Goal: Find specific page/section

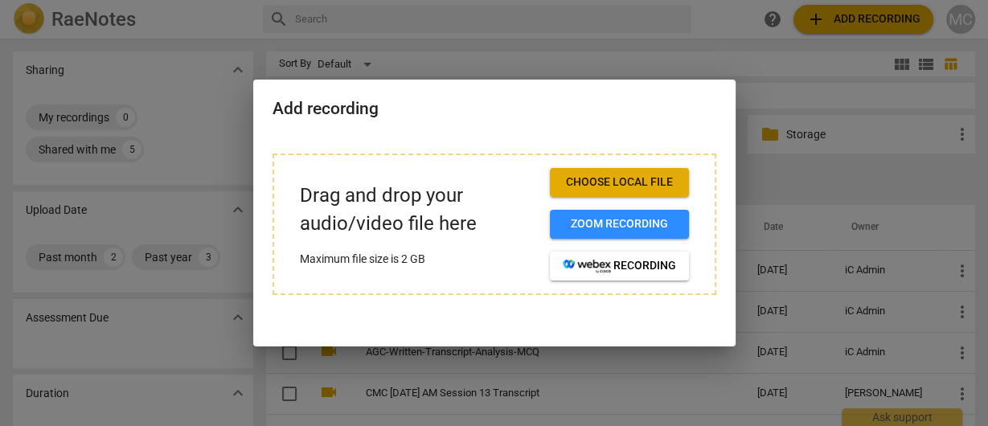
click at [624, 178] on span "Choose local file" at bounding box center [619, 183] width 113 height 16
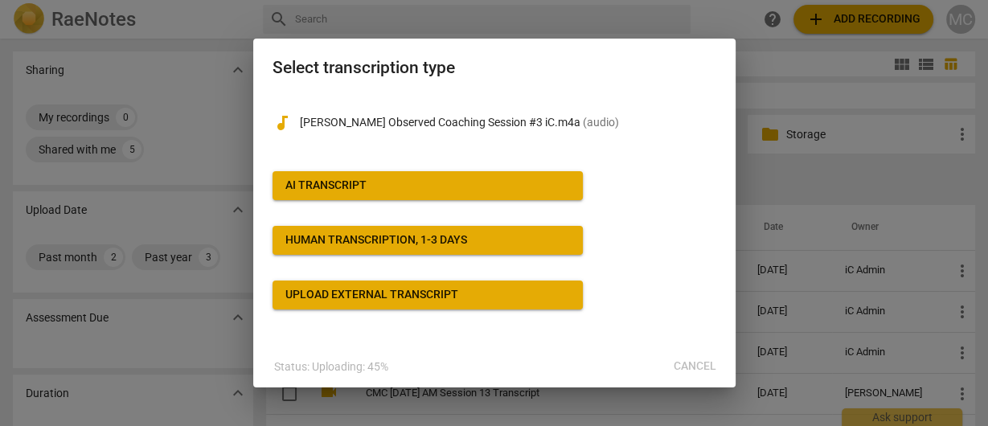
click at [392, 186] on span "AI Transcript" at bounding box center [427, 186] width 285 height 16
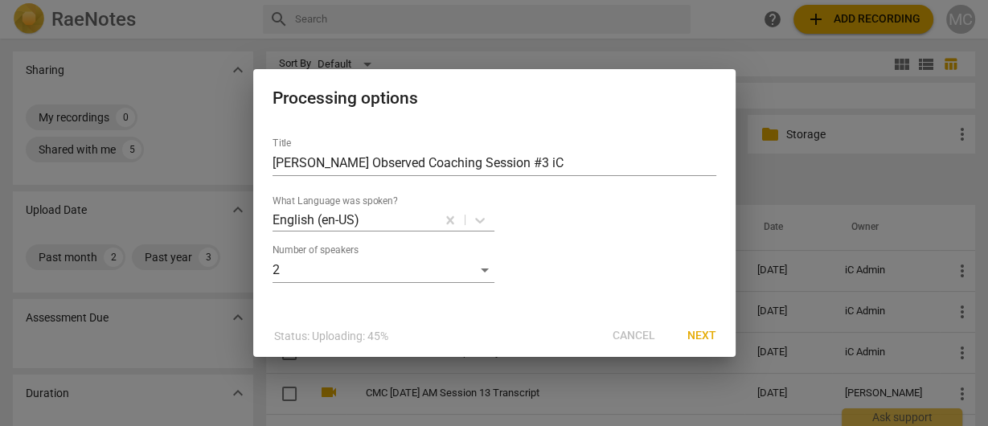
click at [686, 334] on button "Next" at bounding box center [702, 336] width 55 height 29
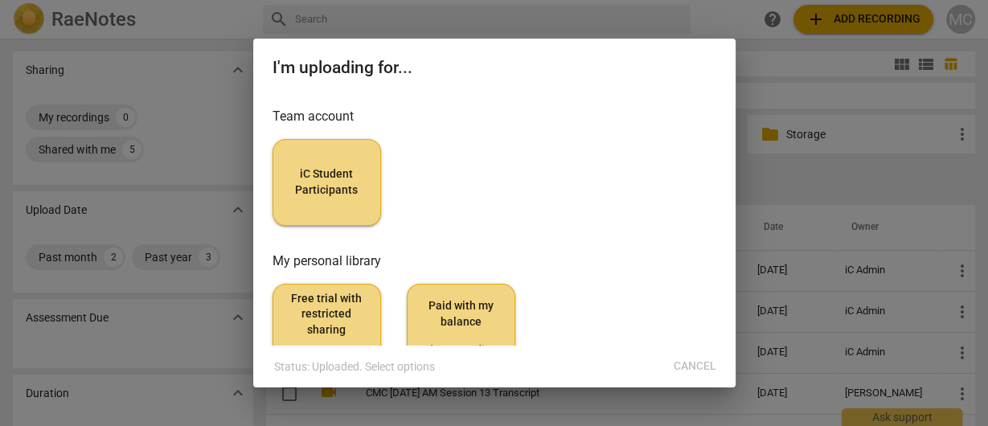
click at [321, 200] on button "iC Student Participants" at bounding box center [327, 182] width 109 height 87
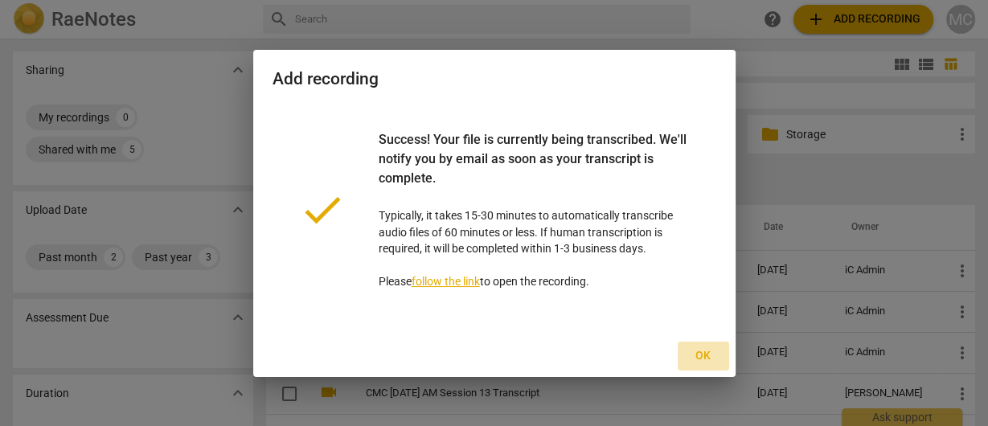
click at [696, 343] on button "Ok" at bounding box center [703, 356] width 51 height 29
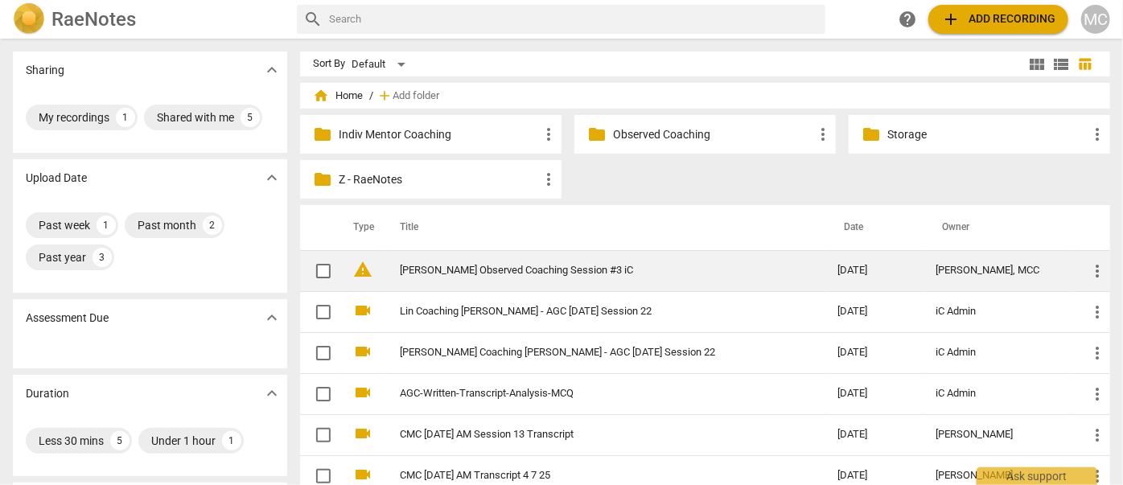
click at [480, 265] on link "[PERSON_NAME] Observed Coaching Session #3 iC" at bounding box center [590, 271] width 380 height 12
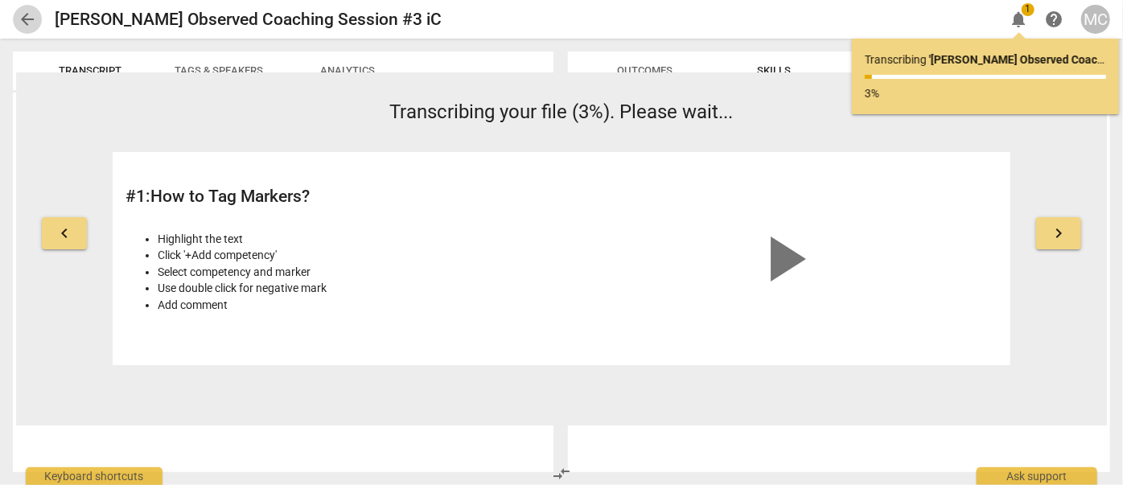
click at [27, 23] on span "arrow_back" at bounding box center [27, 19] width 19 height 19
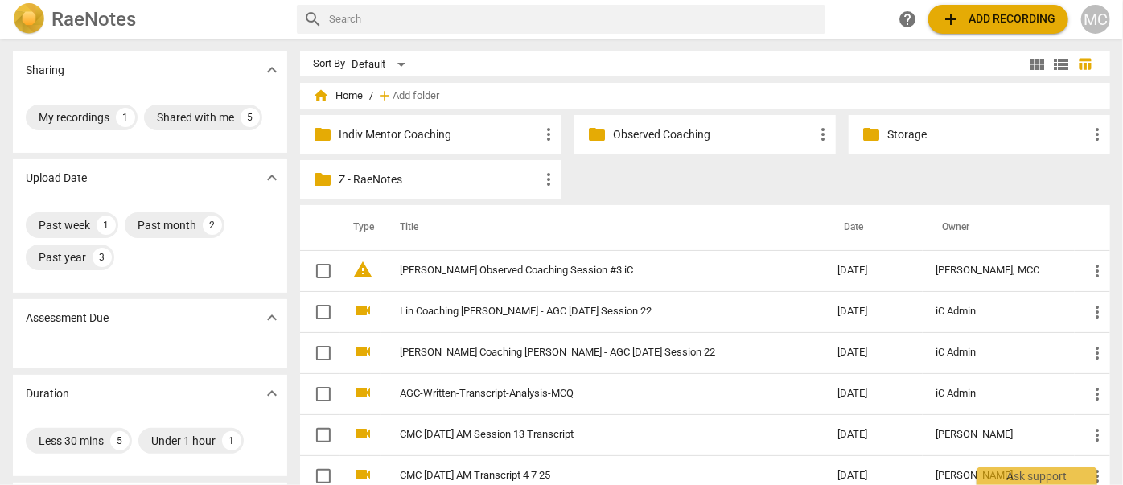
click at [418, 132] on p "Indiv Mentor Coaching" at bounding box center [439, 134] width 200 height 17
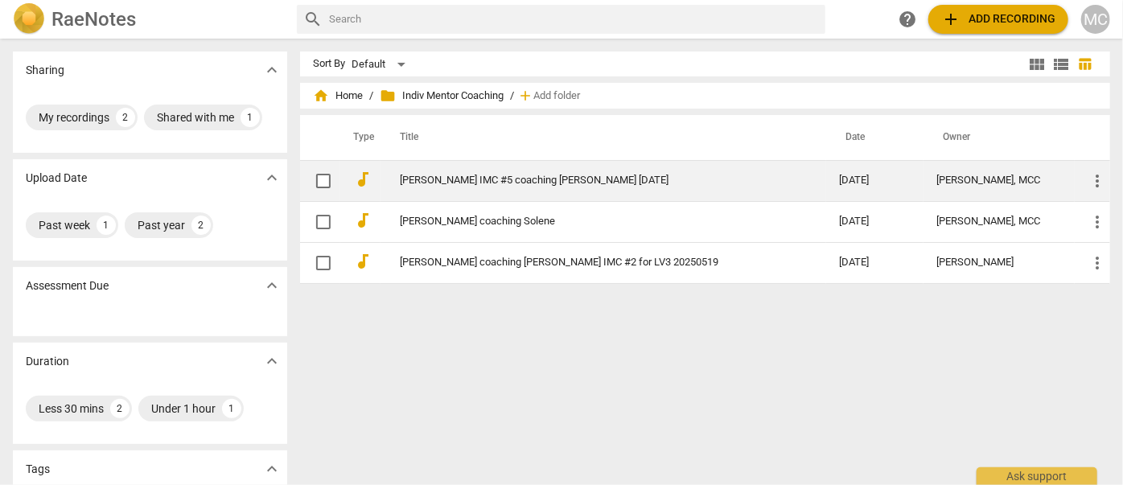
click at [534, 182] on link "[PERSON_NAME] IMC #5 coaching [PERSON_NAME] [DATE]" at bounding box center [590, 181] width 381 height 12
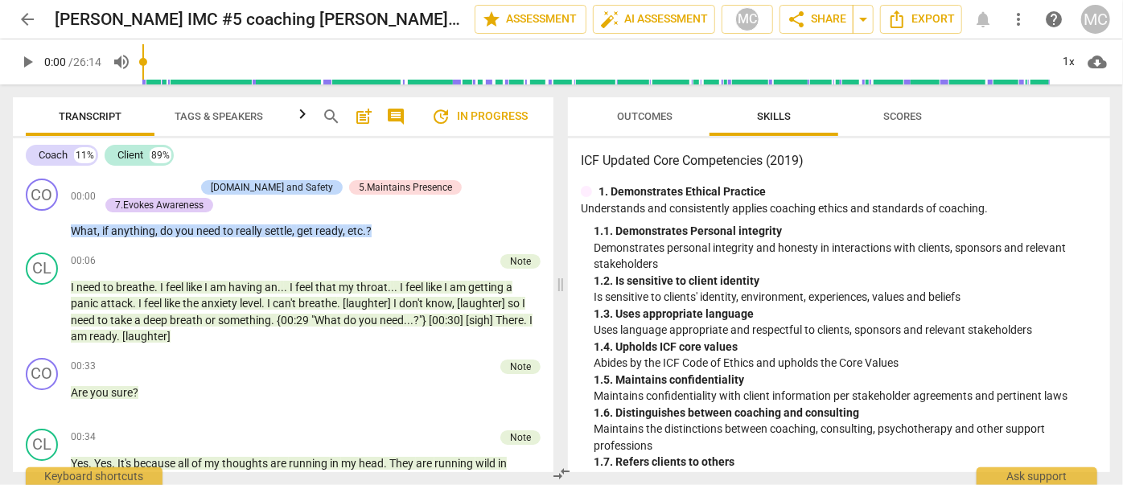
drag, startPoint x: 289, startPoint y: 354, endPoint x: 284, endPoint y: 117, distance: 237.3
click at [795, 121] on span "Skills" at bounding box center [773, 117] width 72 height 22
click at [684, 105] on button "Outcomes" at bounding box center [645, 116] width 129 height 39
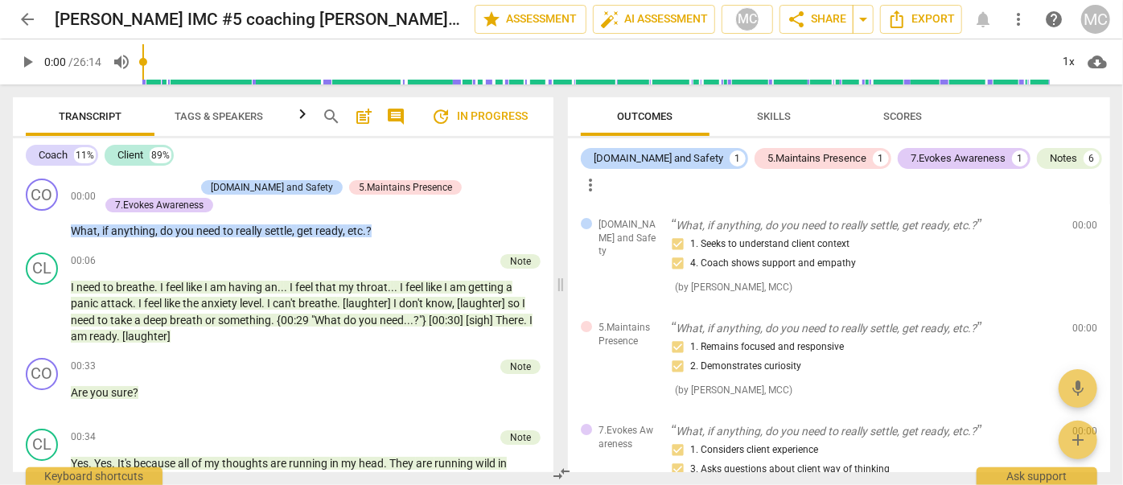
click at [787, 115] on span "Skills" at bounding box center [774, 116] width 34 height 12
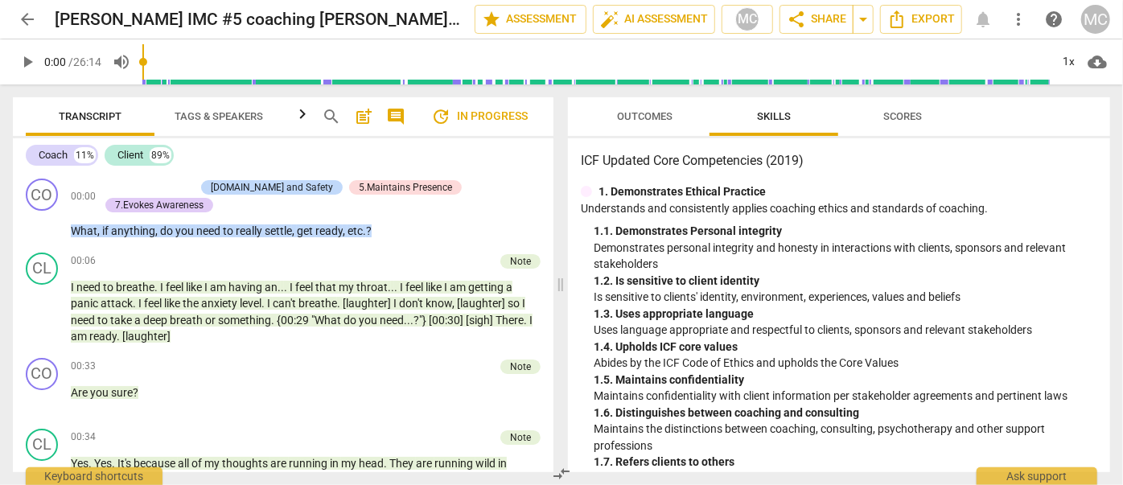
click at [912, 117] on span "Scores" at bounding box center [902, 116] width 39 height 12
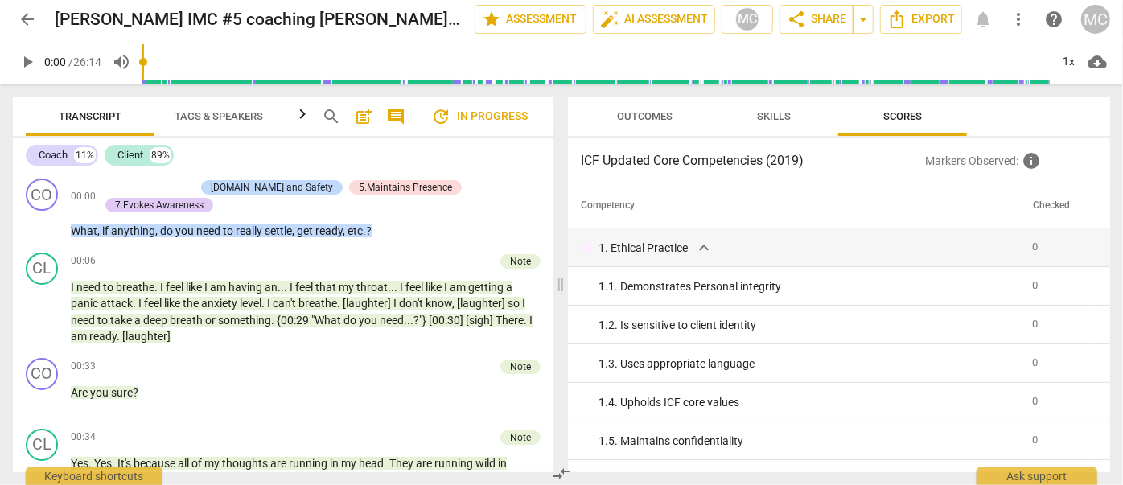
drag, startPoint x: 799, startPoint y: 121, endPoint x: 786, endPoint y: 122, distance: 12.9
click at [795, 121] on span "Skills" at bounding box center [773, 117] width 72 height 22
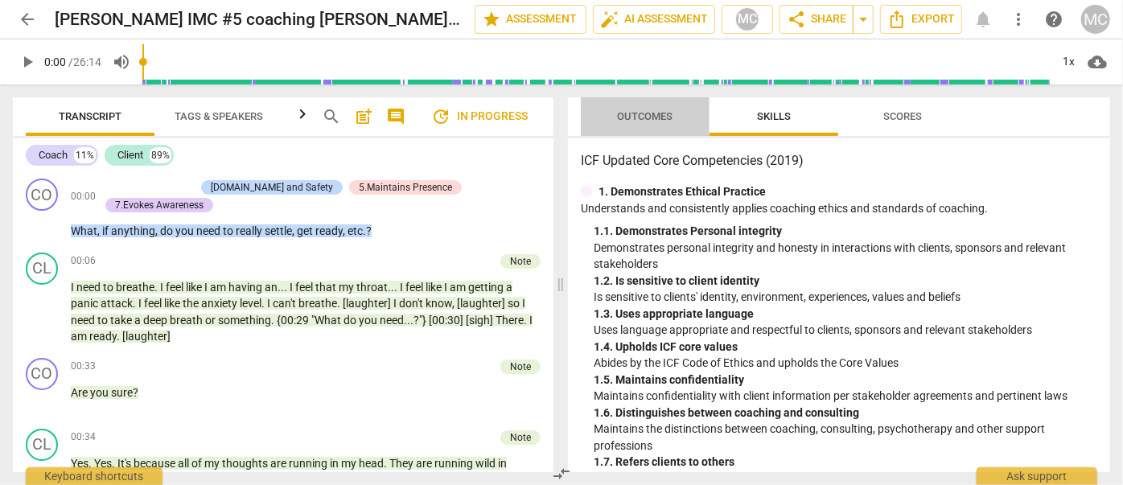
click at [658, 123] on span "Outcomes" at bounding box center [645, 117] width 94 height 22
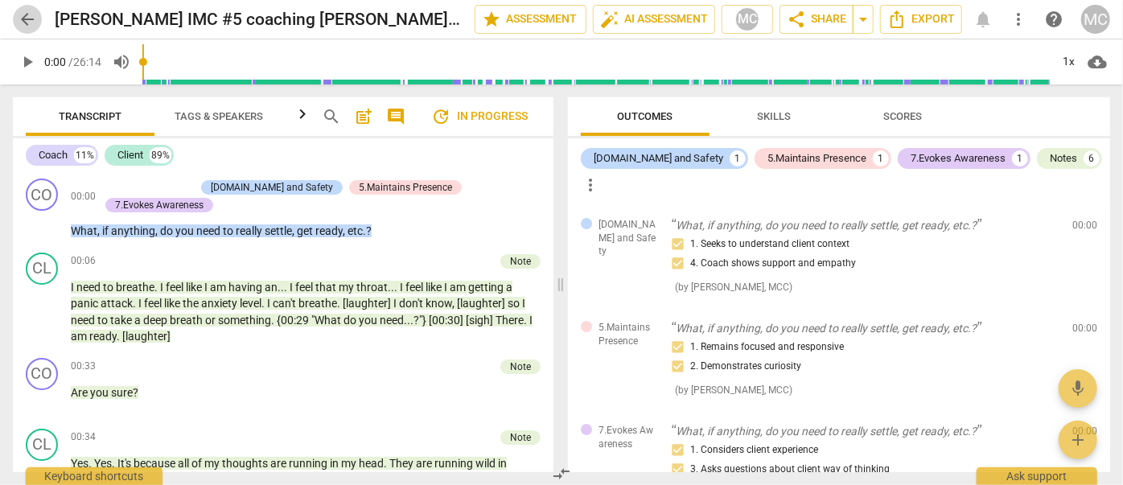
click at [14, 18] on span "arrow_back" at bounding box center [27, 19] width 29 height 19
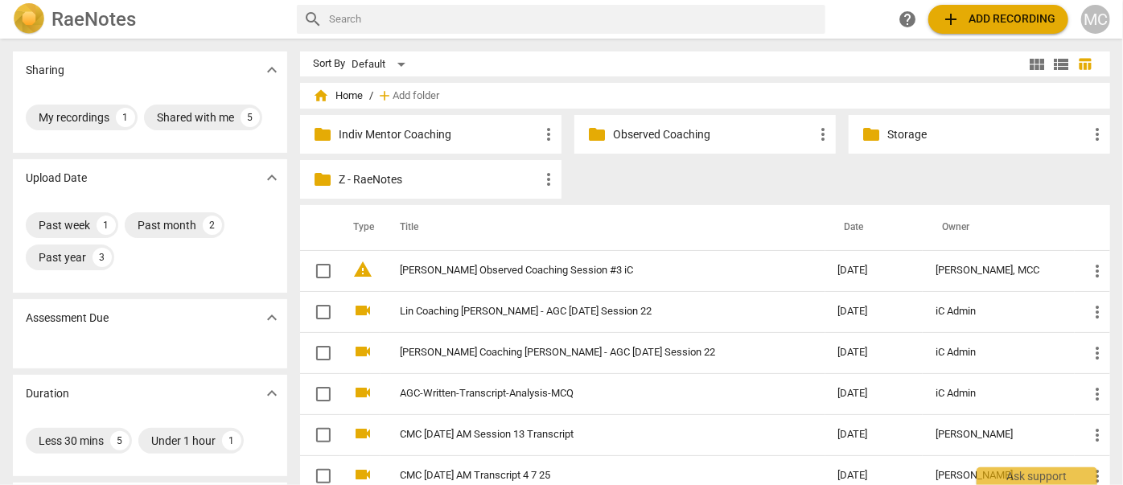
click at [982, 16] on span "add Add recording" at bounding box center [998, 19] width 114 height 19
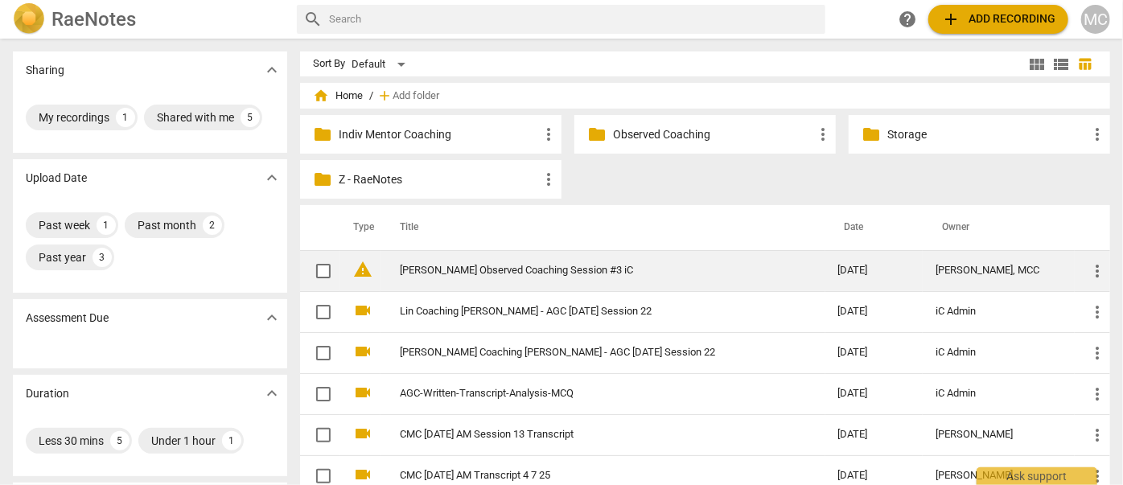
click at [443, 265] on link "[PERSON_NAME] Observed Coaching Session #3 iC" at bounding box center [590, 271] width 380 height 12
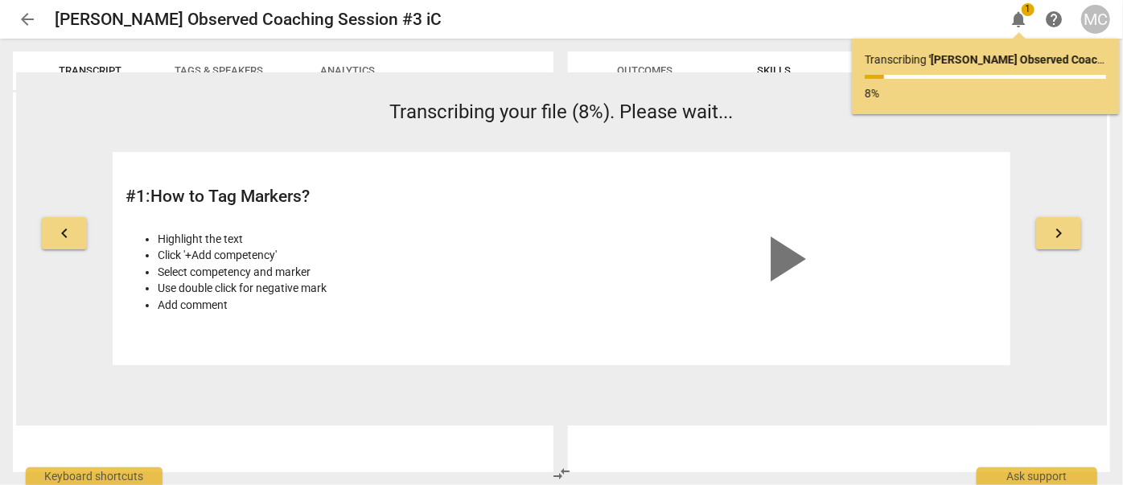
click at [27, 19] on span "arrow_back" at bounding box center [27, 19] width 19 height 19
